Goal: Information Seeking & Learning: Learn about a topic

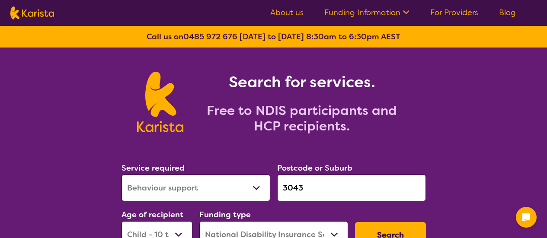
select select "Behaviour support"
select select "CH"
select select "NDIS"
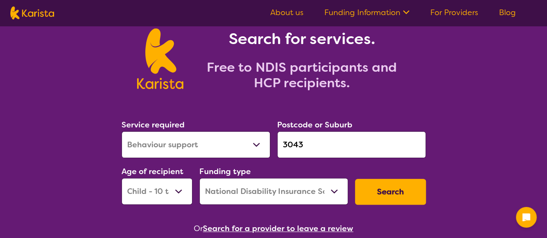
click at [224, 145] on select "Allied Health Assistant Assessment ([MEDICAL_DATA] or [MEDICAL_DATA]) Behaviour…" at bounding box center [196, 145] width 149 height 27
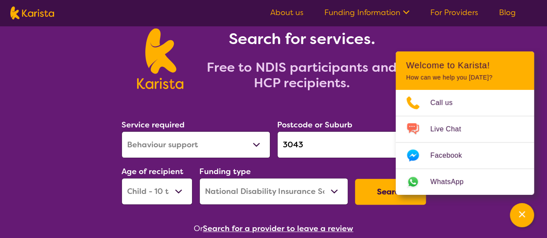
select select "Support worker"
click at [122, 132] on select "Allied Health Assistant Assessment ([MEDICAL_DATA] or [MEDICAL_DATA]) Behaviour…" at bounding box center [196, 145] width 149 height 27
click at [518, 207] on div "Channel Menu" at bounding box center [522, 215] width 17 height 19
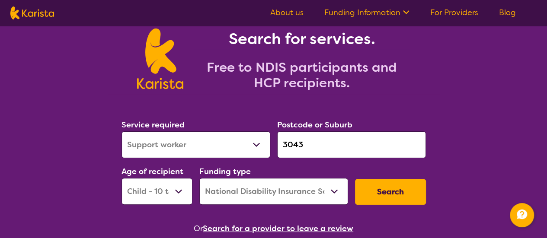
drag, startPoint x: 361, startPoint y: 148, endPoint x: 277, endPoint y: 148, distance: 84.0
click at [277, 148] on input "3043" at bounding box center [351, 145] width 149 height 27
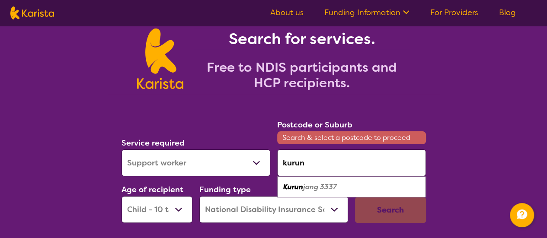
click at [308, 191] on em "jang 3337" at bounding box center [320, 187] width 34 height 9
type input "3337"
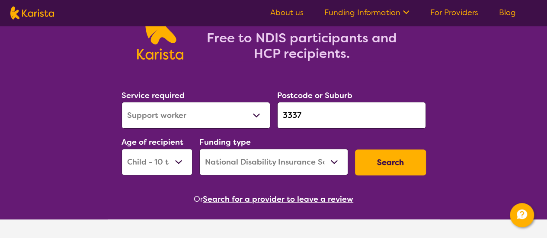
scroll to position [87, 0]
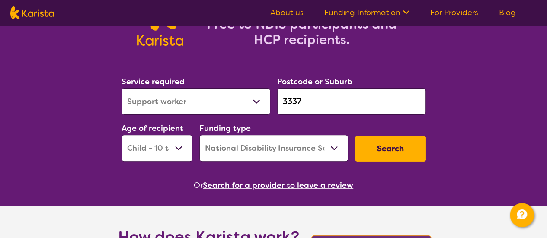
click at [162, 142] on select "Early Childhood - 0 to 9 Child - 10 to 11 Adolescent - 12 to 17 Adult - 18 to 6…" at bounding box center [157, 148] width 71 height 27
select select "AS"
click at [122, 135] on select "Early Childhood - 0 to 9 Child - 10 to 11 Adolescent - 12 to 17 Adult - 18 to 6…" at bounding box center [157, 148] width 71 height 27
click at [370, 151] on button "Search" at bounding box center [390, 149] width 71 height 26
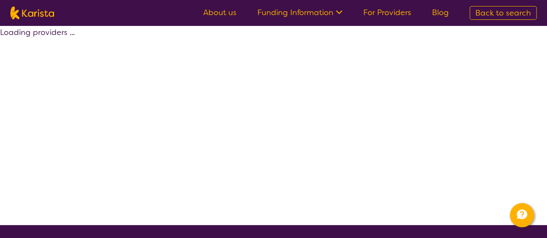
select select "by_score"
